Goal: Task Accomplishment & Management: Manage account settings

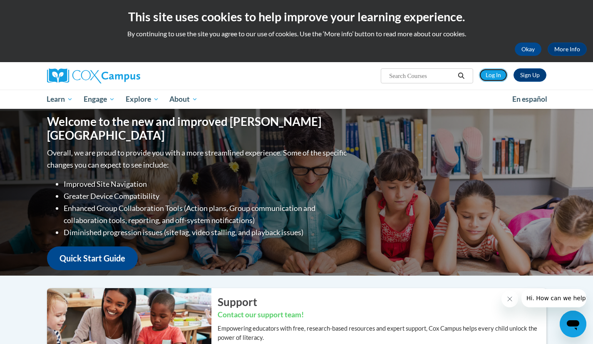
click at [489, 75] on link "Log In" at bounding box center [493, 74] width 29 height 13
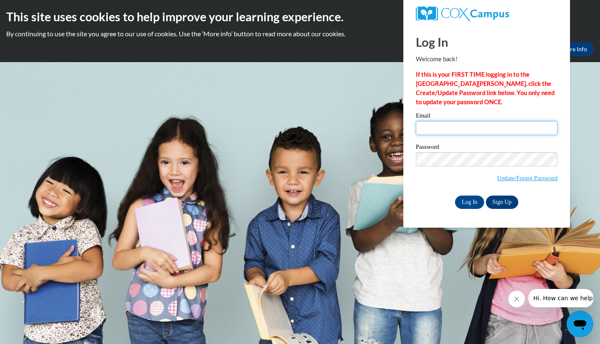
type input "[PERSON_NAME][EMAIL_ADDRESS][DOMAIN_NAME]"
click at [470, 198] on input "Log In" at bounding box center [469, 201] width 29 height 13
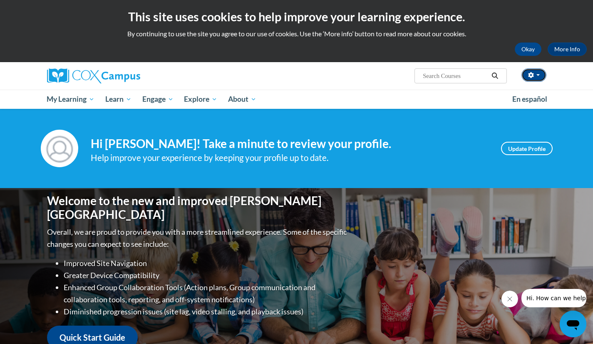
click at [534, 73] on icon "button" at bounding box center [531, 75] width 6 height 6
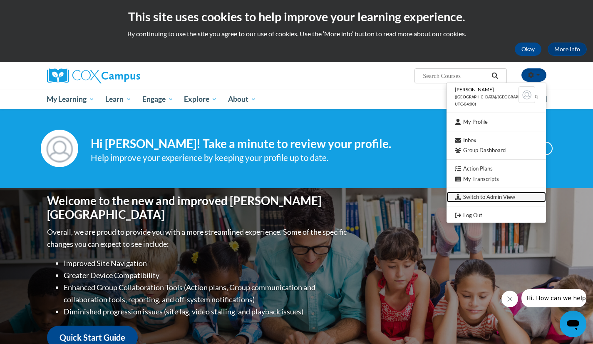
click at [498, 194] on link "Switch to Admin View" at bounding box center [497, 197] width 100 height 10
